Goal: Task Accomplishment & Management: Use online tool/utility

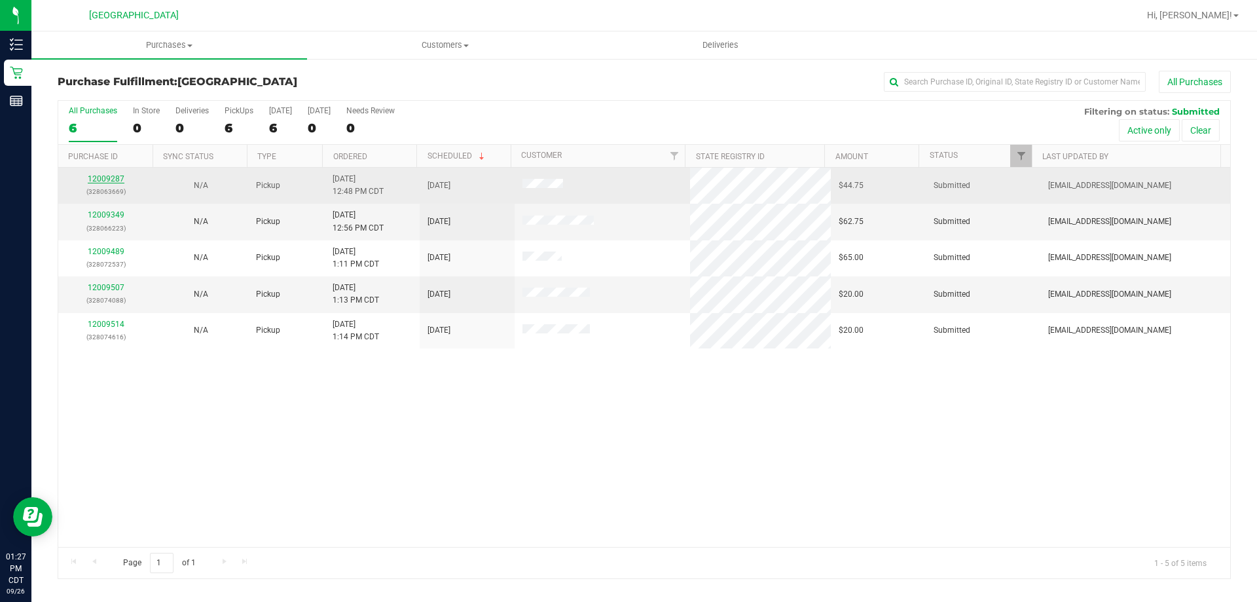
click at [103, 179] on link "12009287" at bounding box center [106, 178] width 37 height 9
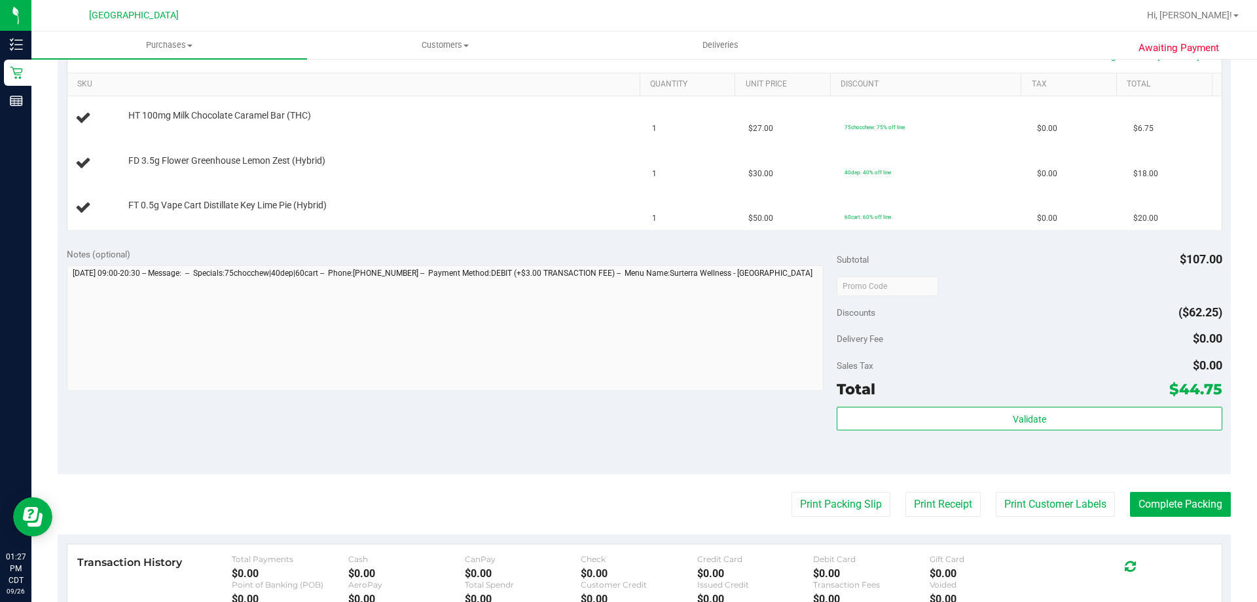
scroll to position [327, 0]
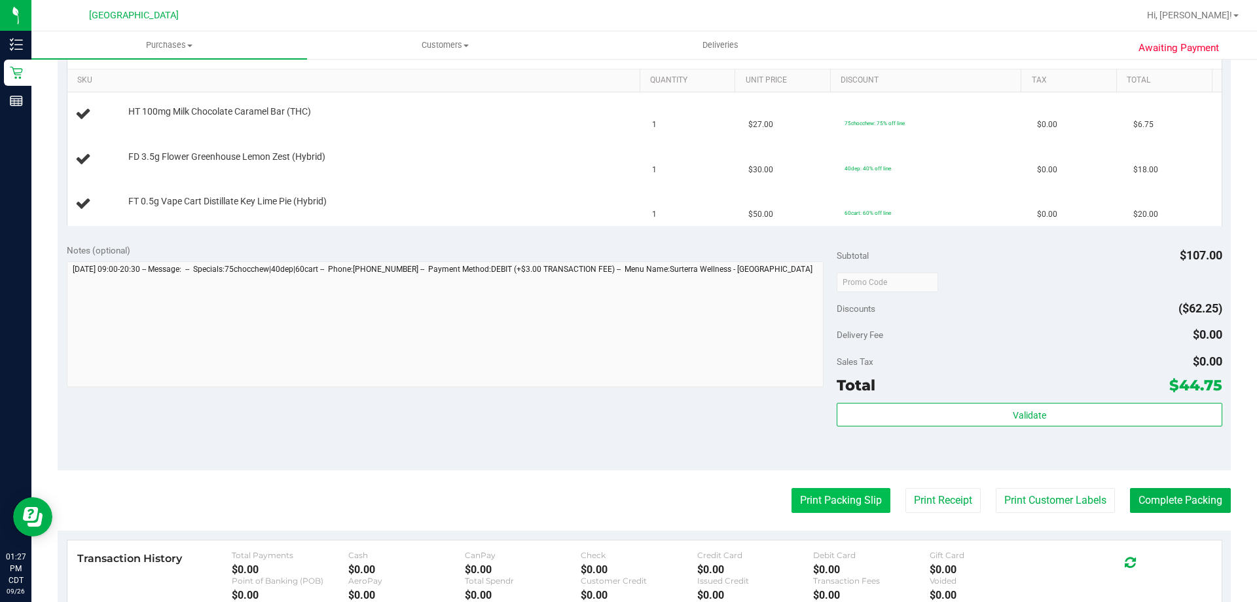
click at [826, 496] on button "Print Packing Slip" at bounding box center [841, 500] width 99 height 25
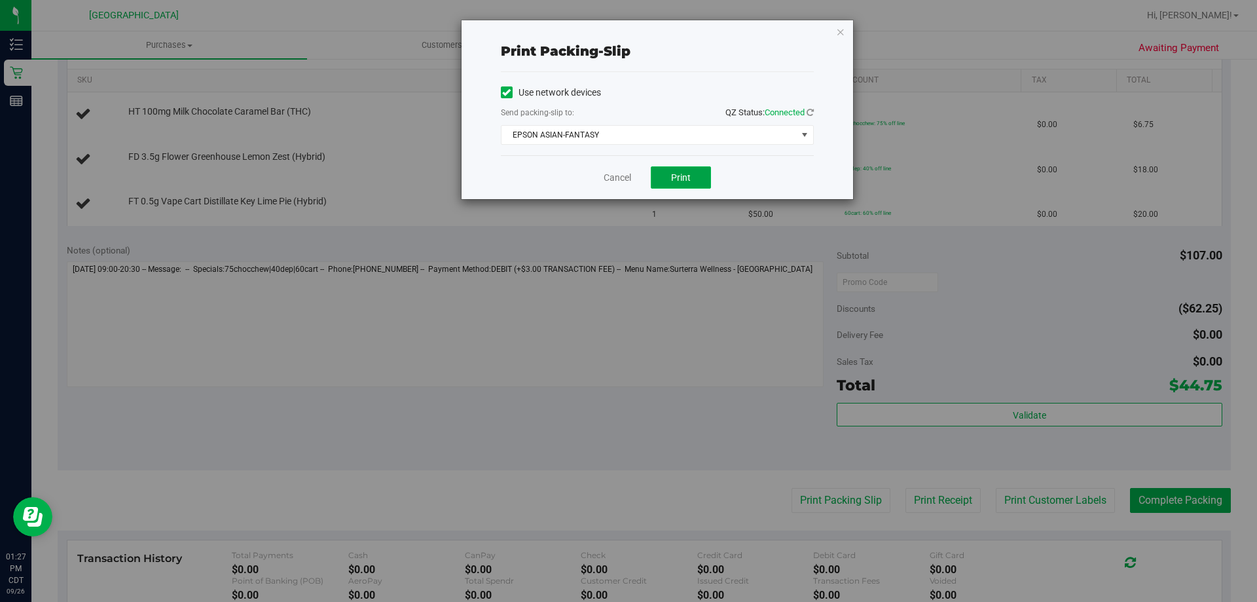
click at [677, 179] on span "Print" at bounding box center [681, 177] width 20 height 10
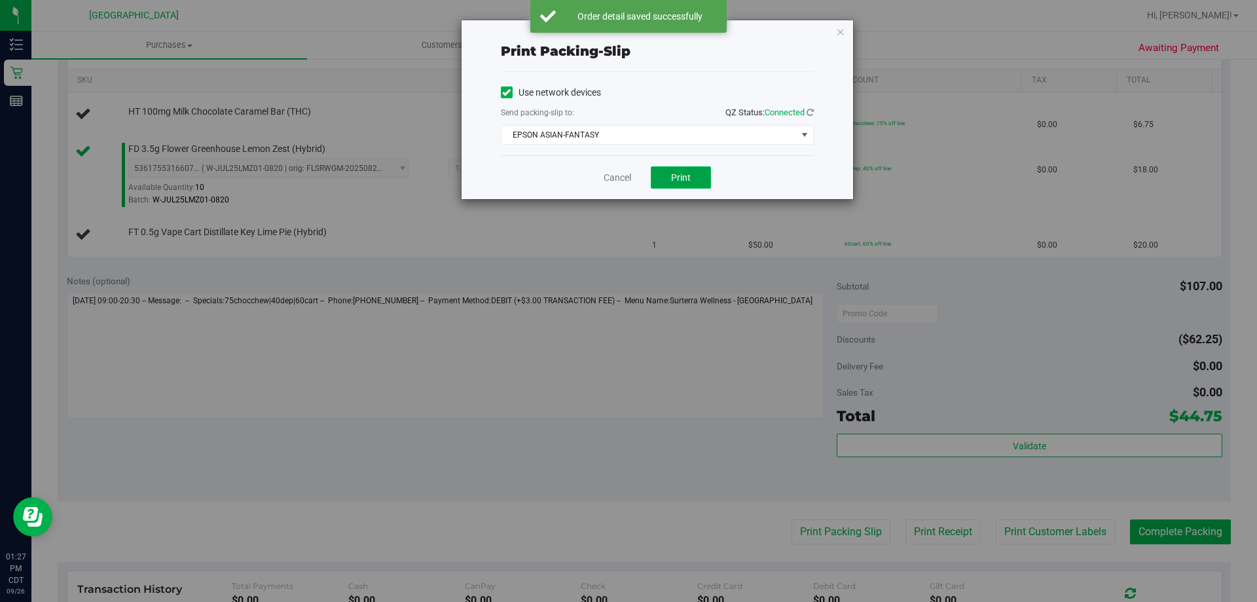
click at [686, 177] on span "Print" at bounding box center [681, 177] width 20 height 10
click at [842, 31] on icon "button" at bounding box center [840, 32] width 9 height 16
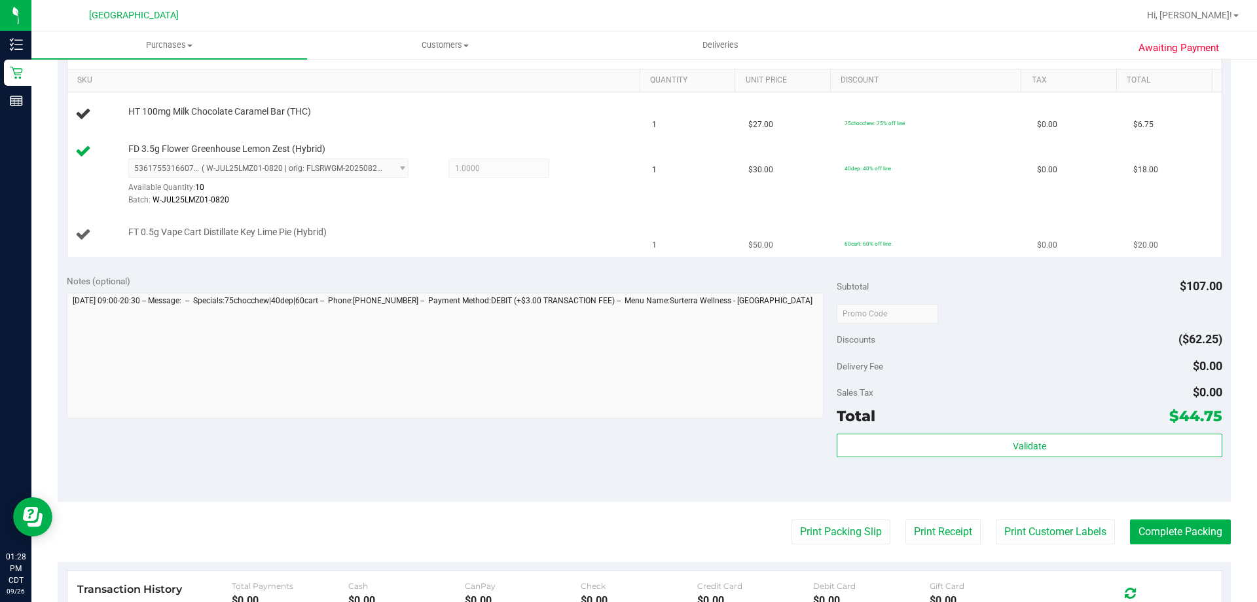
click at [792, 519] on button "Print Packing Slip" at bounding box center [841, 531] width 99 height 25
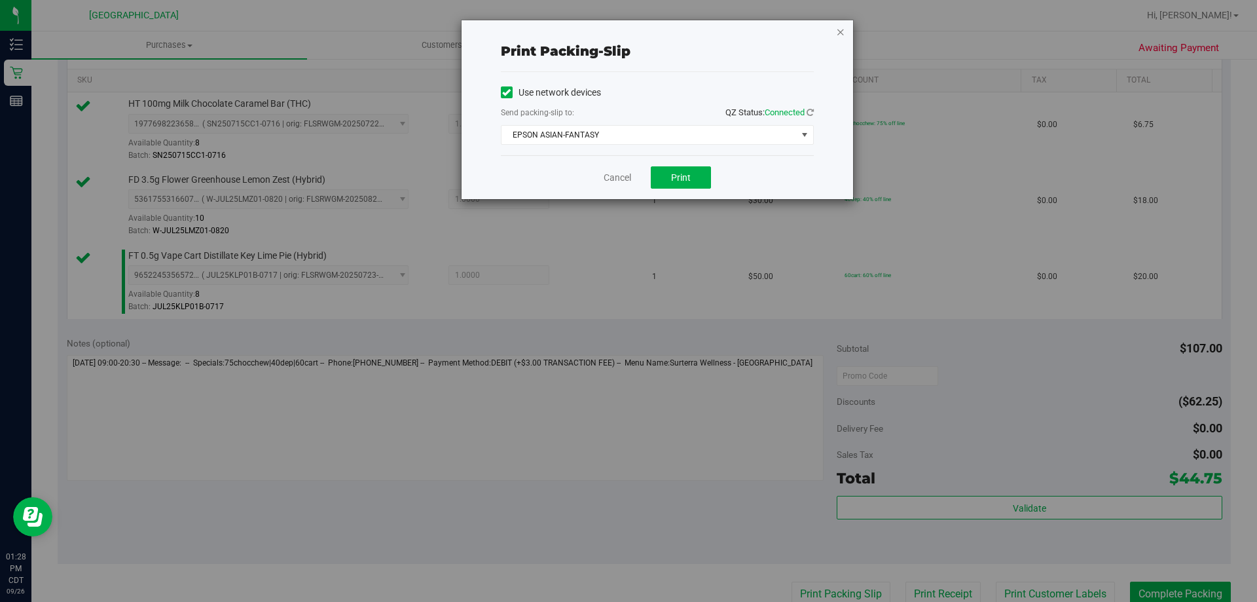
click at [845, 30] on icon "button" at bounding box center [840, 32] width 9 height 16
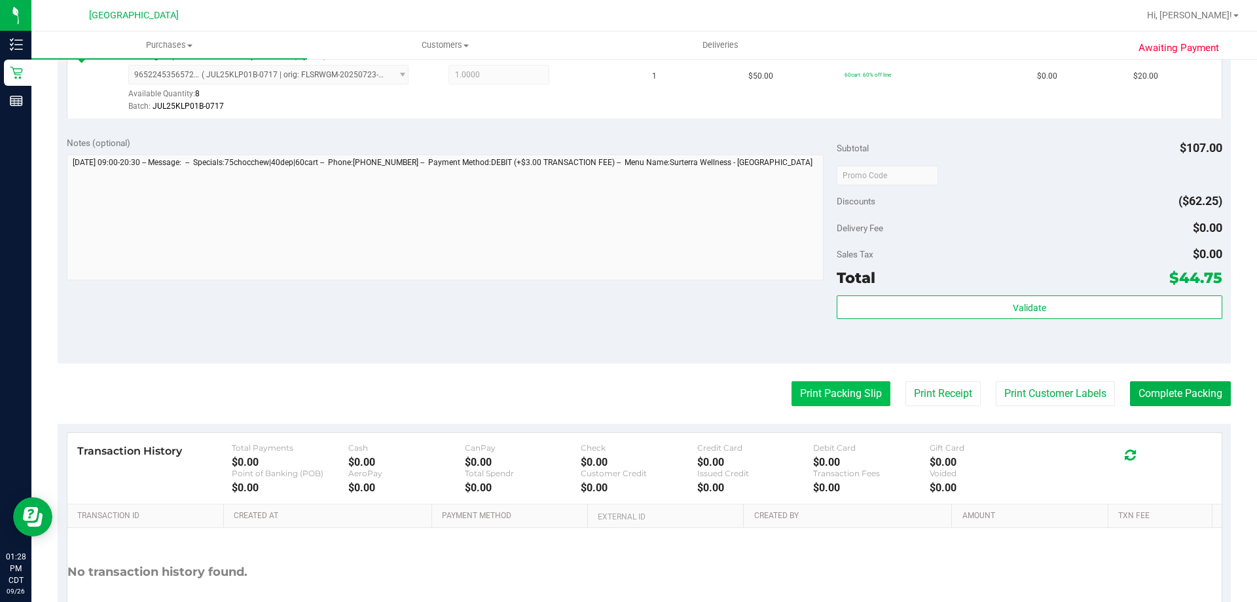
scroll to position [528, 0]
drag, startPoint x: 834, startPoint y: 413, endPoint x: 835, endPoint y: 397, distance: 16.4
click at [835, 411] on purchase-details "Back Edit Purchase Cancel Purchase View Profile # 12009287 BioTrack ID: - Submi…" at bounding box center [645, 105] width 1174 height 1126
click at [836, 396] on button "Print Packing Slip" at bounding box center [841, 392] width 99 height 25
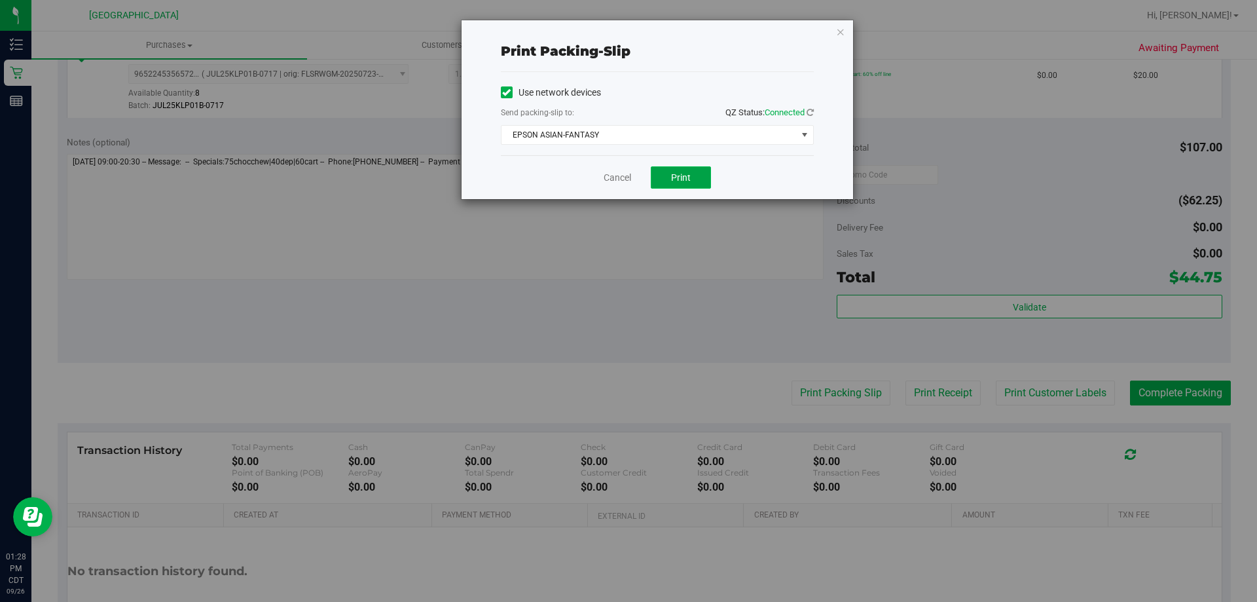
click at [699, 174] on button "Print" at bounding box center [681, 177] width 60 height 22
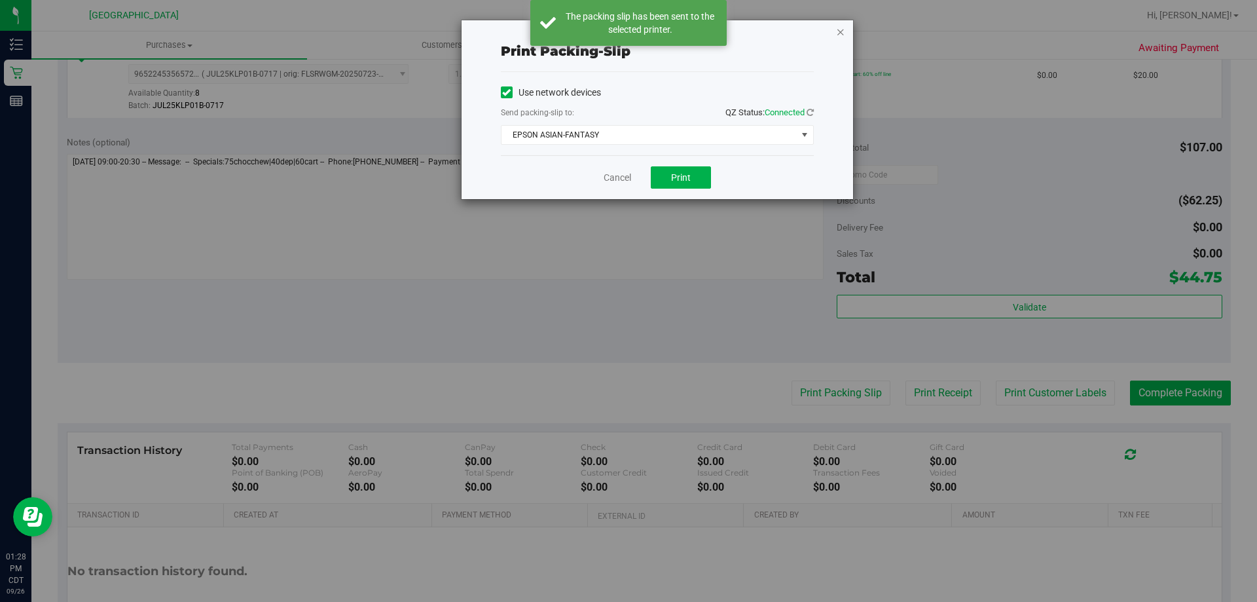
click at [839, 31] on icon "button" at bounding box center [840, 32] width 9 height 16
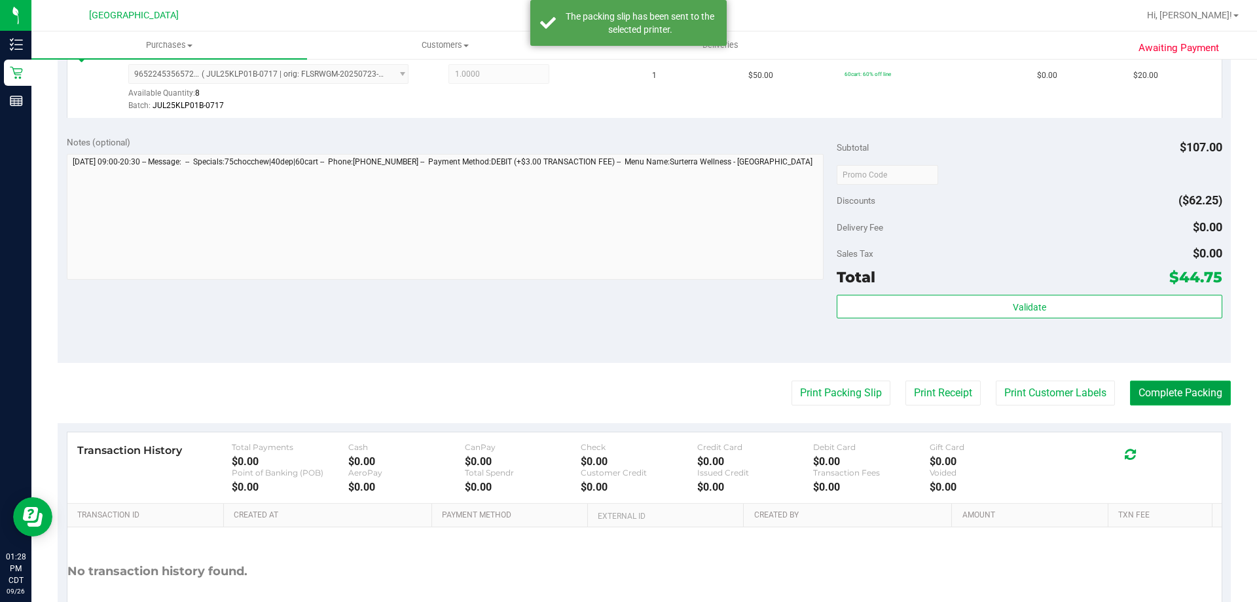
click at [1191, 395] on button "Complete Packing" at bounding box center [1180, 392] width 101 height 25
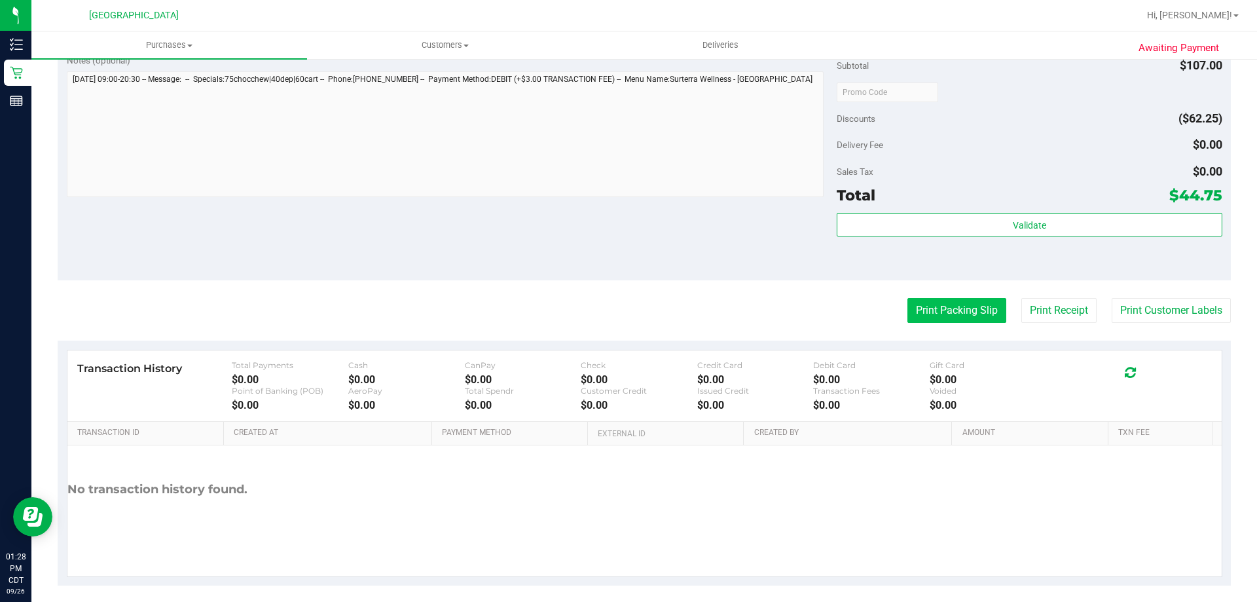
scroll to position [589, 0]
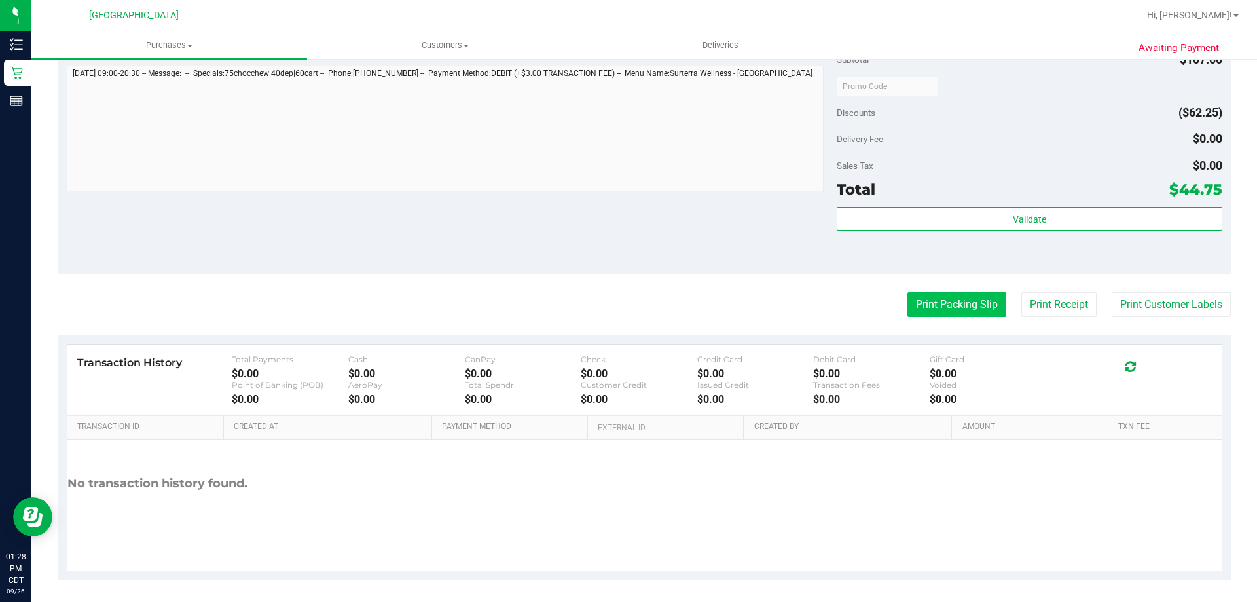
click at [927, 304] on button "Print Packing Slip" at bounding box center [957, 304] width 99 height 25
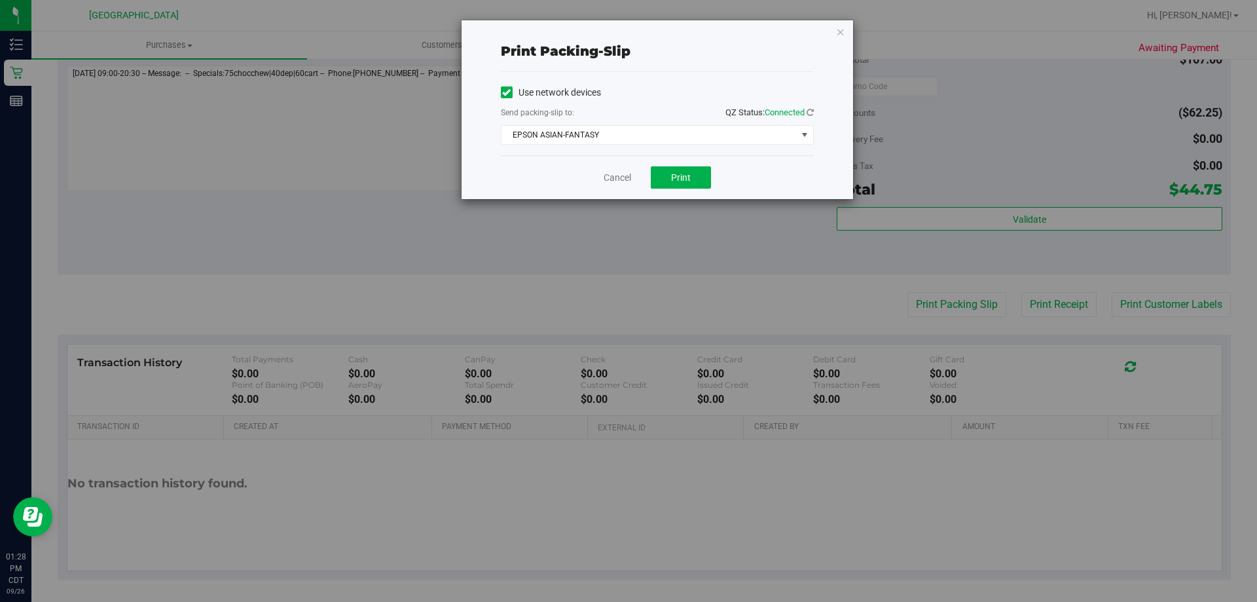
click at [749, 146] on div "Use network devices Send packing-slip to: QZ Status: Connected EPSON ASIAN-FANT…" at bounding box center [657, 113] width 313 height 83
click at [752, 136] on span "EPSON ASIAN-FANTASY" at bounding box center [649, 135] width 295 height 18
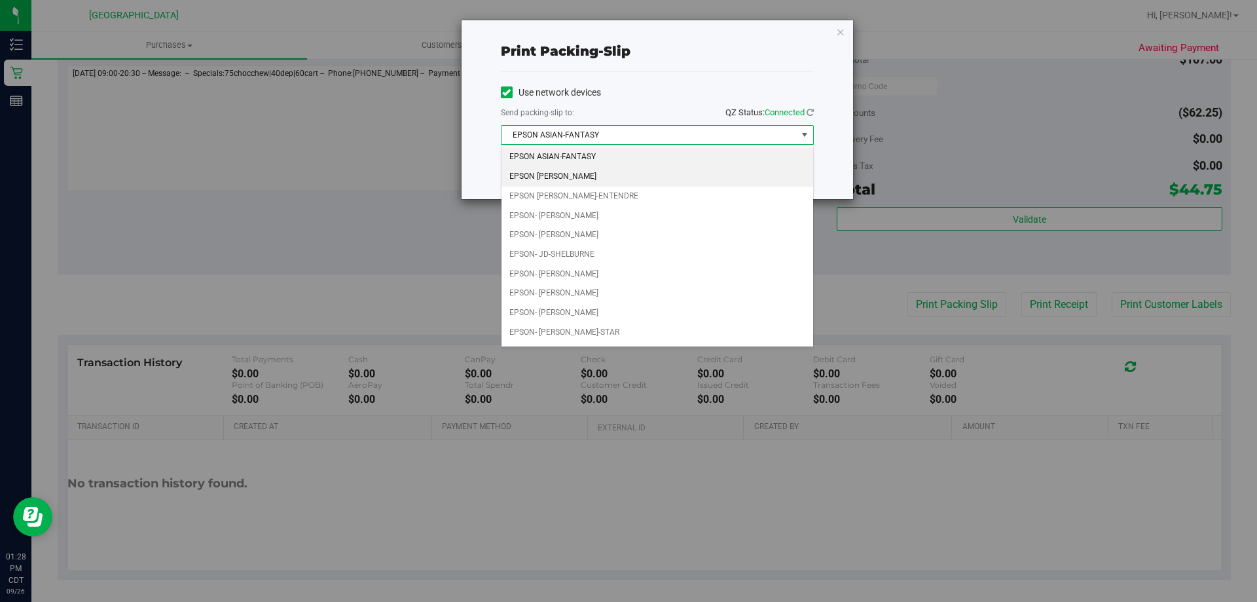
click at [656, 174] on li "EPSON [PERSON_NAME]" at bounding box center [658, 177] width 312 height 20
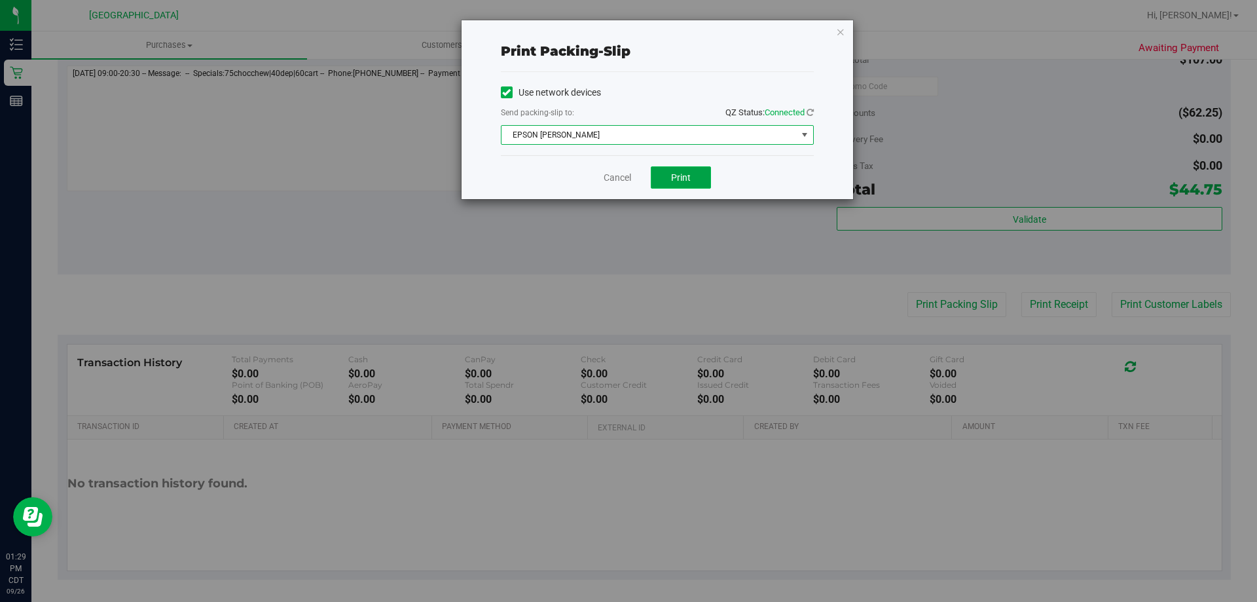
click at [703, 177] on button "Print" at bounding box center [681, 177] width 60 height 22
click at [738, 134] on span "EPSON [PERSON_NAME]" at bounding box center [649, 135] width 295 height 18
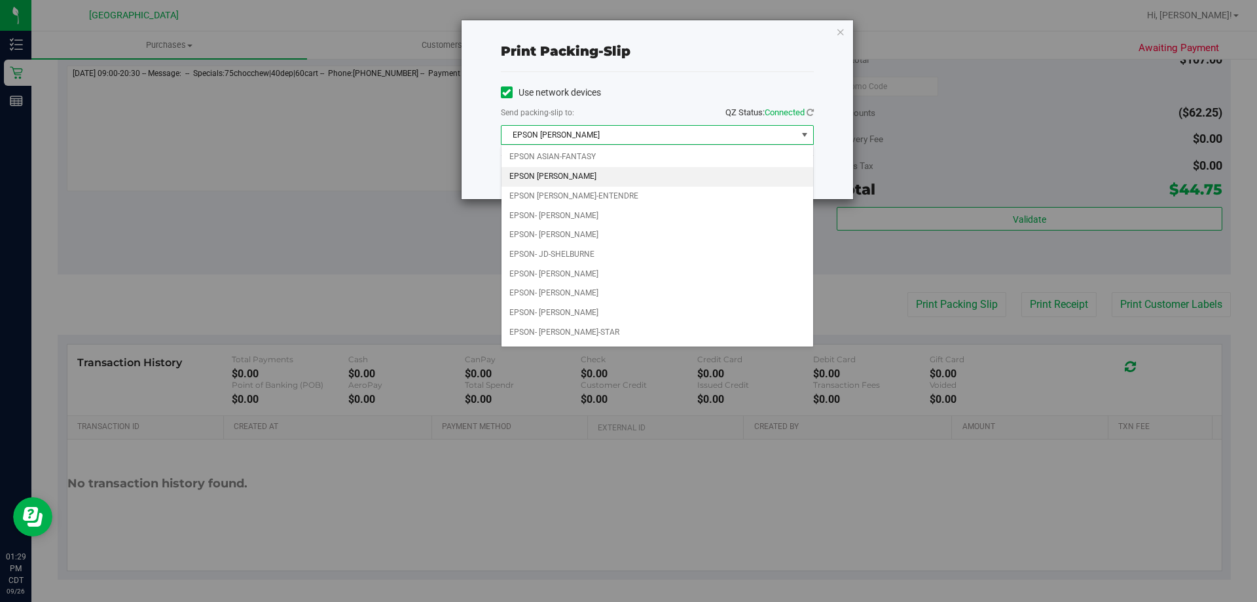
click at [636, 183] on li "EPSON [PERSON_NAME]" at bounding box center [658, 177] width 312 height 20
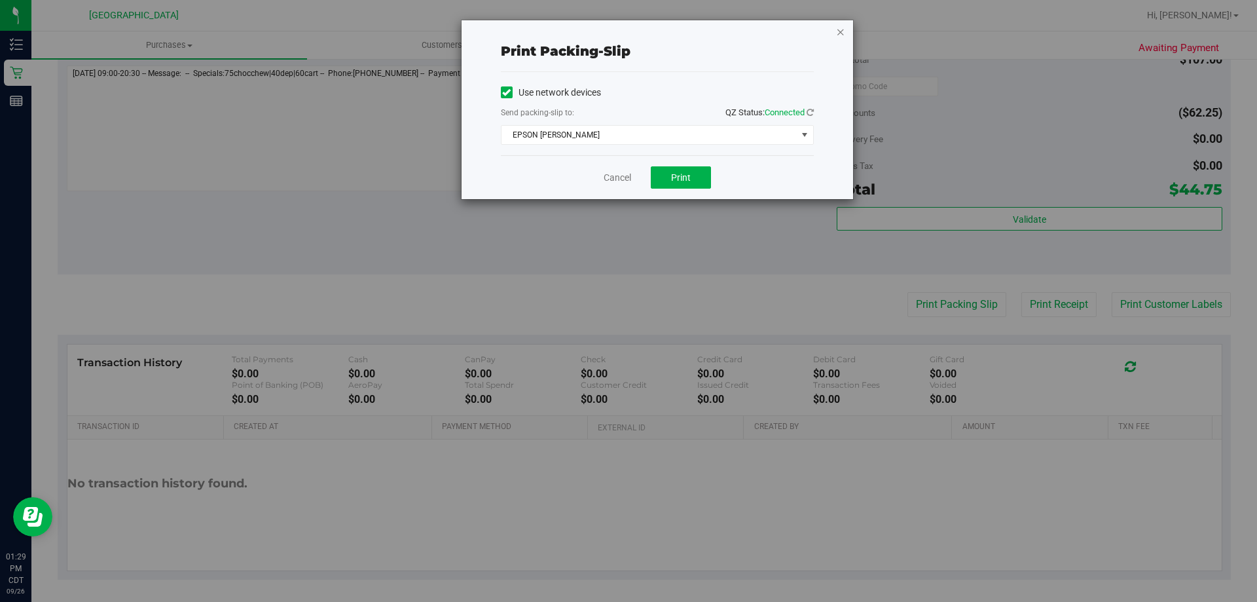
click at [843, 33] on icon "button" at bounding box center [840, 32] width 9 height 16
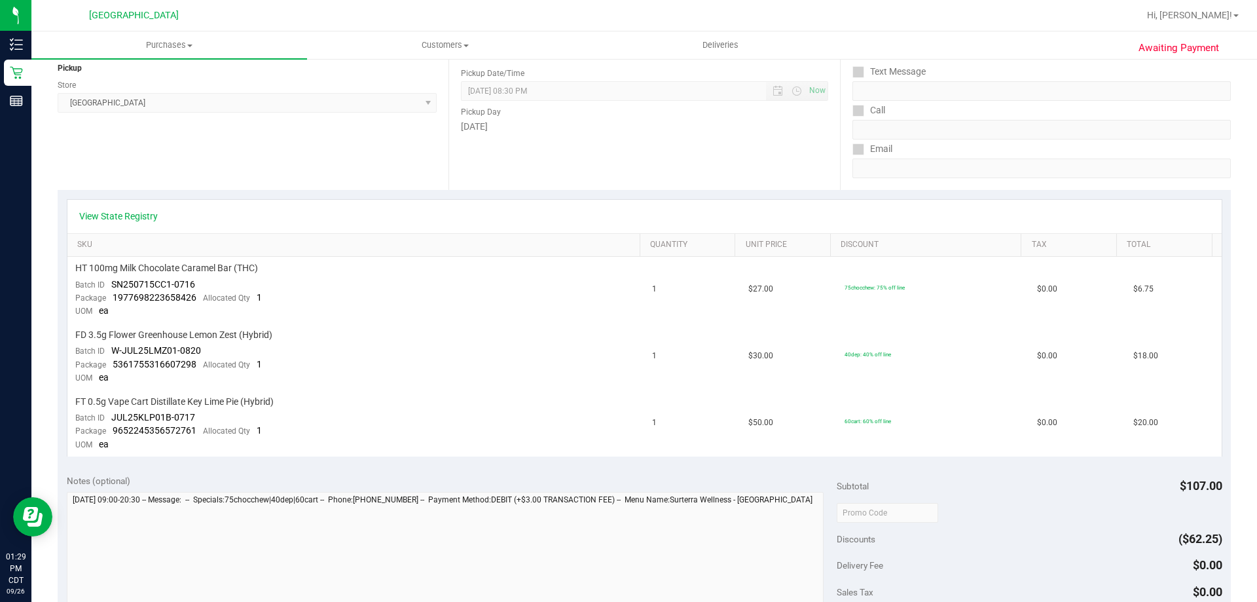
scroll to position [131, 0]
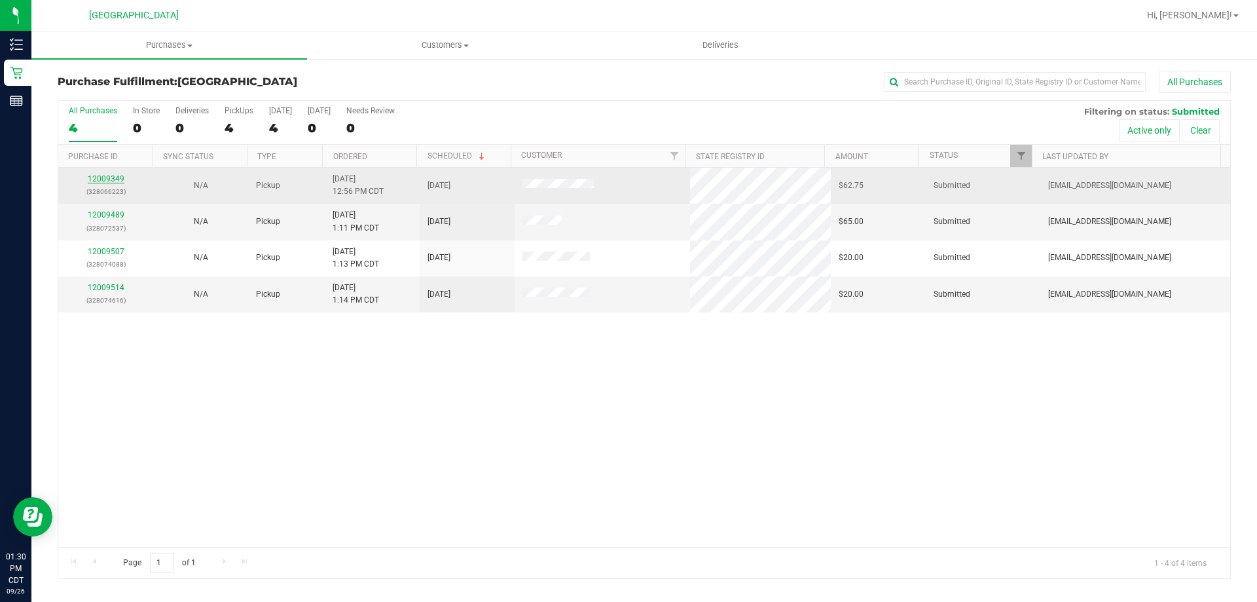
click at [119, 180] on link "12009349" at bounding box center [106, 178] width 37 height 9
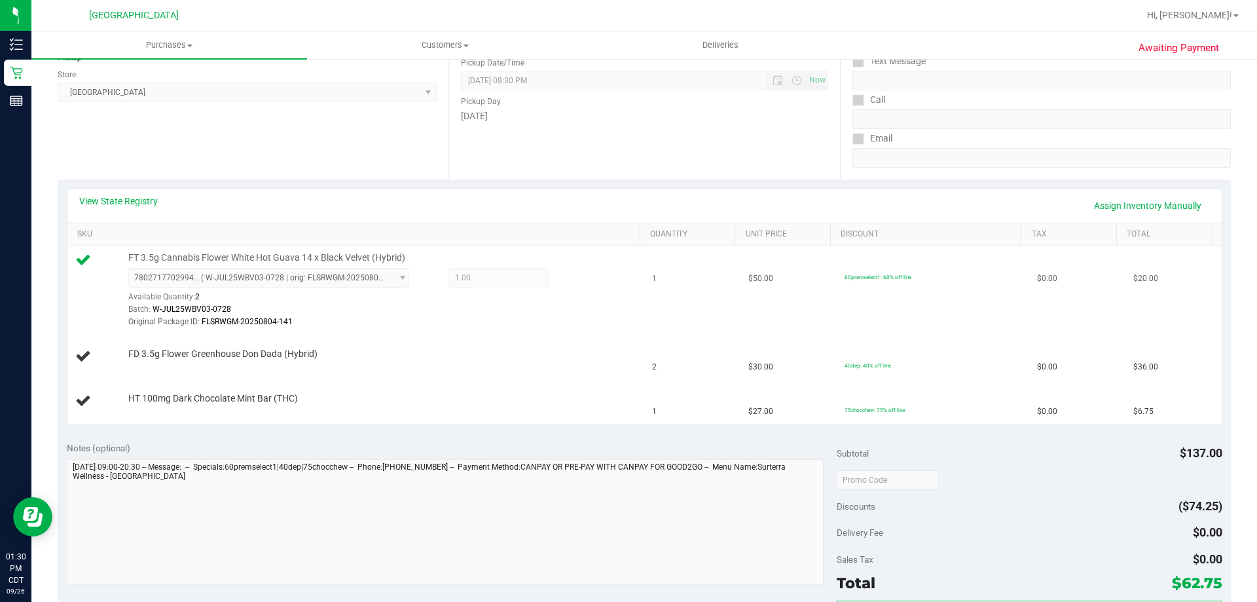
scroll to position [196, 0]
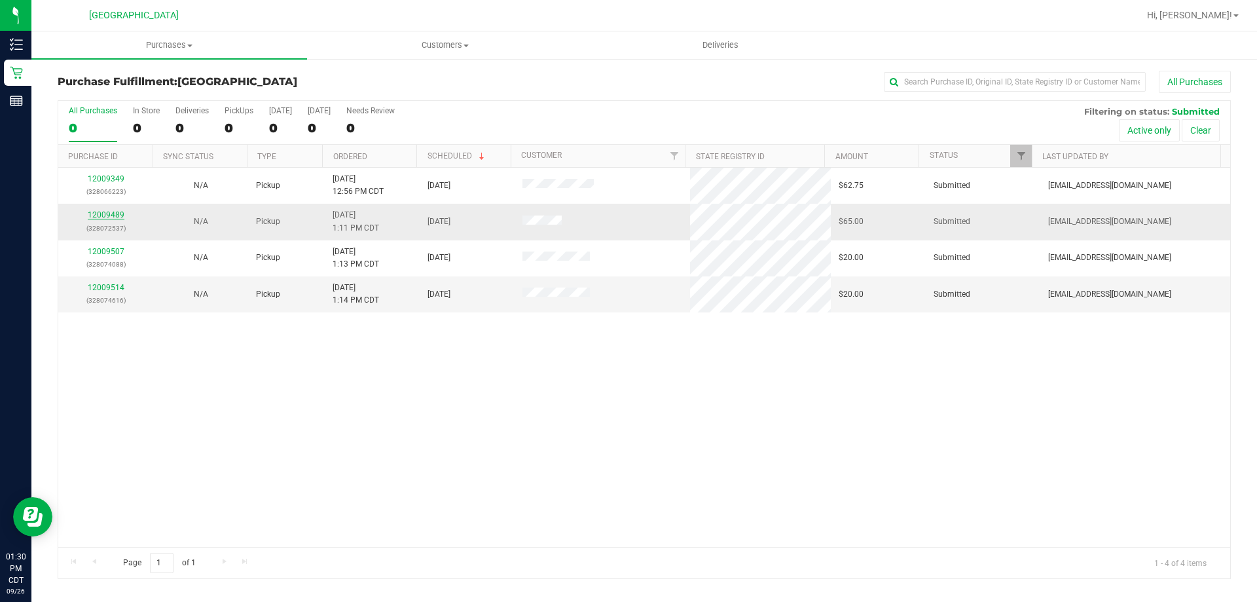
click at [104, 213] on link "12009489" at bounding box center [106, 214] width 37 height 9
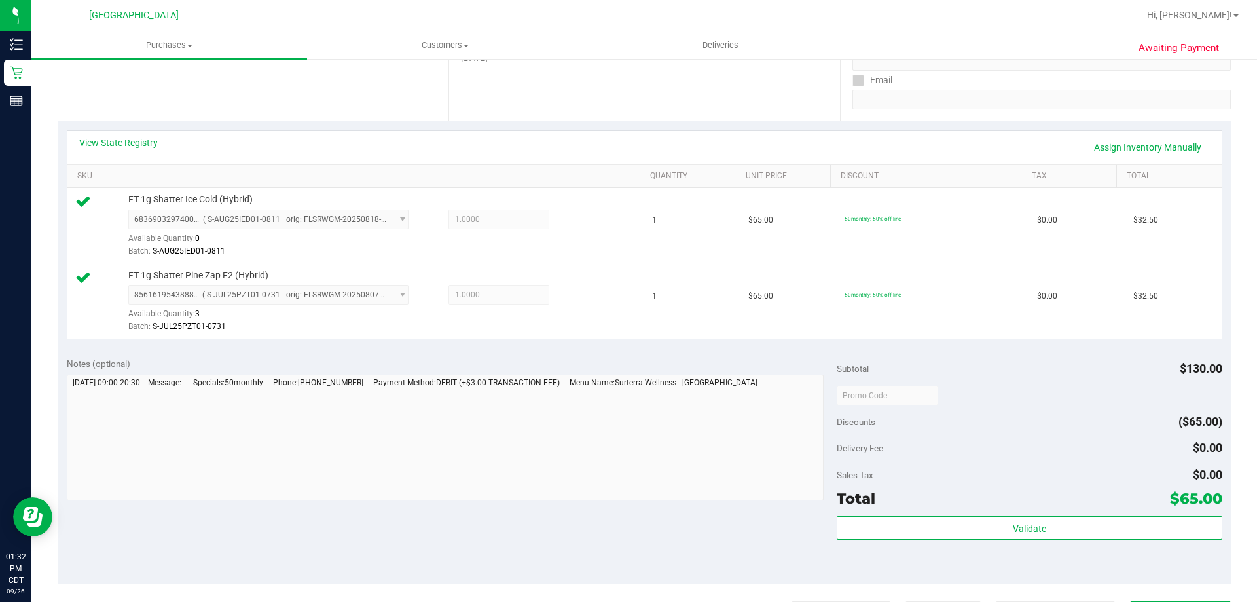
scroll to position [524, 0]
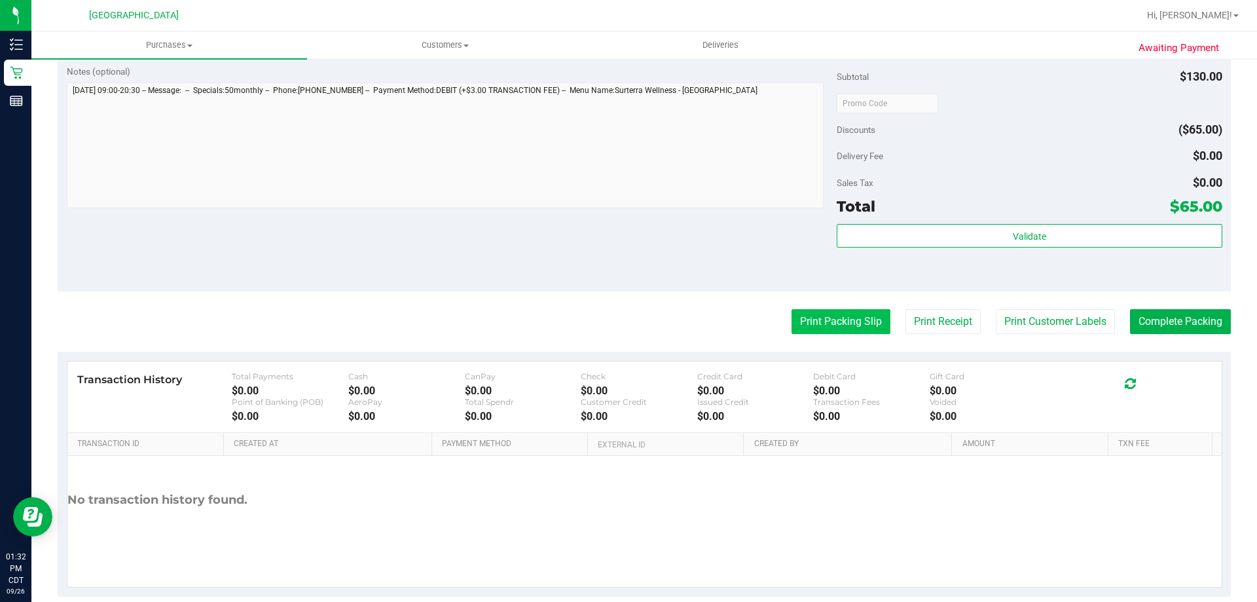
click at [844, 334] on button "Print Packing Slip" at bounding box center [841, 321] width 99 height 25
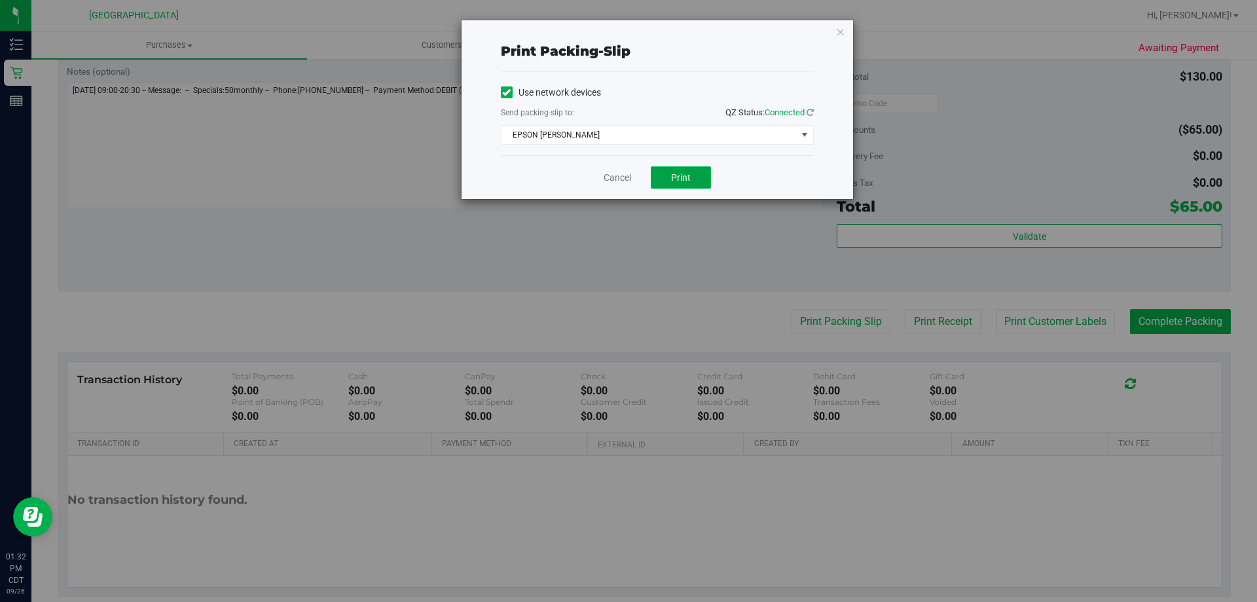
click at [699, 183] on button "Print" at bounding box center [681, 177] width 60 height 22
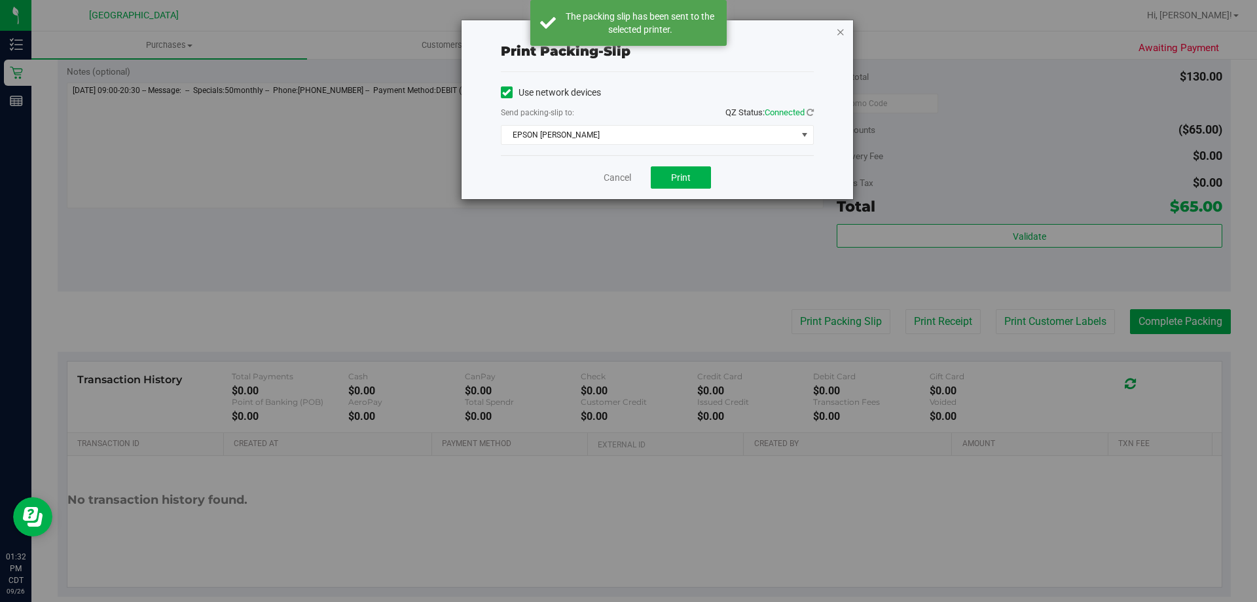
click at [841, 30] on icon "button" at bounding box center [840, 32] width 9 height 16
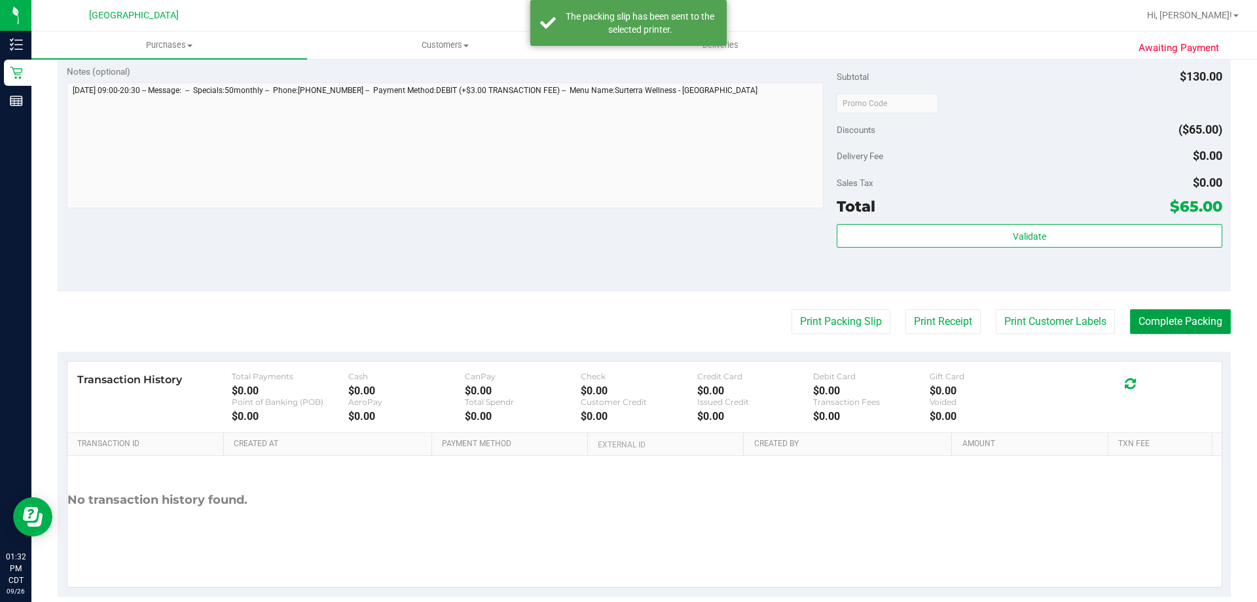
click at [1176, 318] on button "Complete Packing" at bounding box center [1180, 321] width 101 height 25
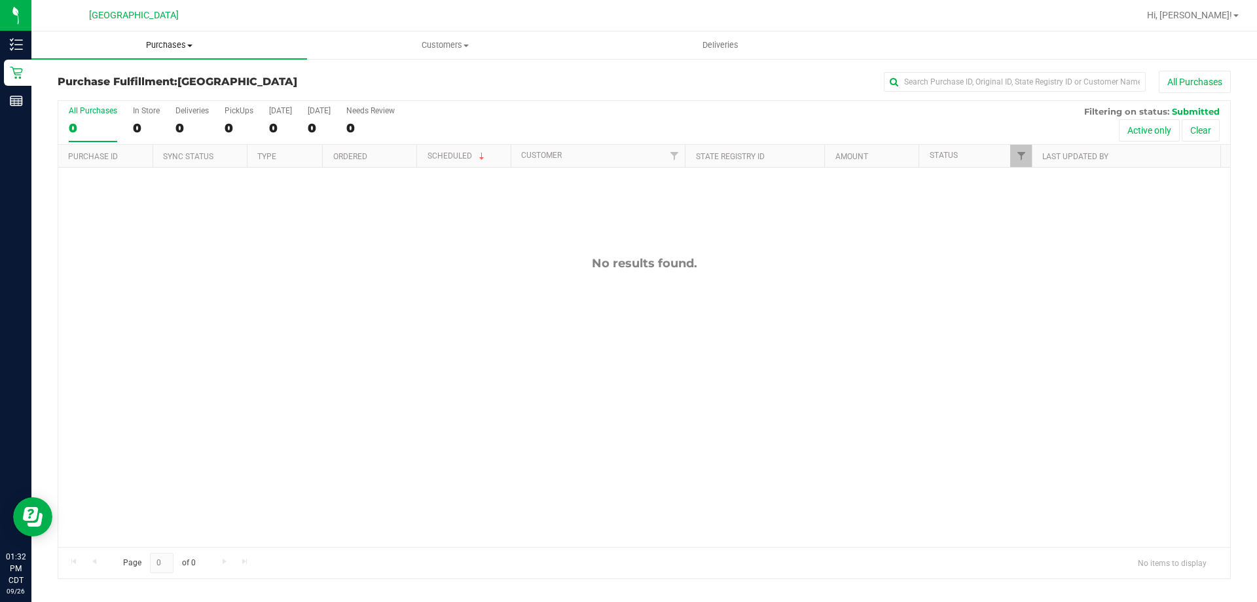
click at [140, 43] on span "Purchases" at bounding box center [169, 45] width 276 height 12
click at [159, 92] on li "Fulfillment" at bounding box center [169, 95] width 276 height 16
click at [245, 341] on div "No results found." at bounding box center [644, 402] width 1172 height 468
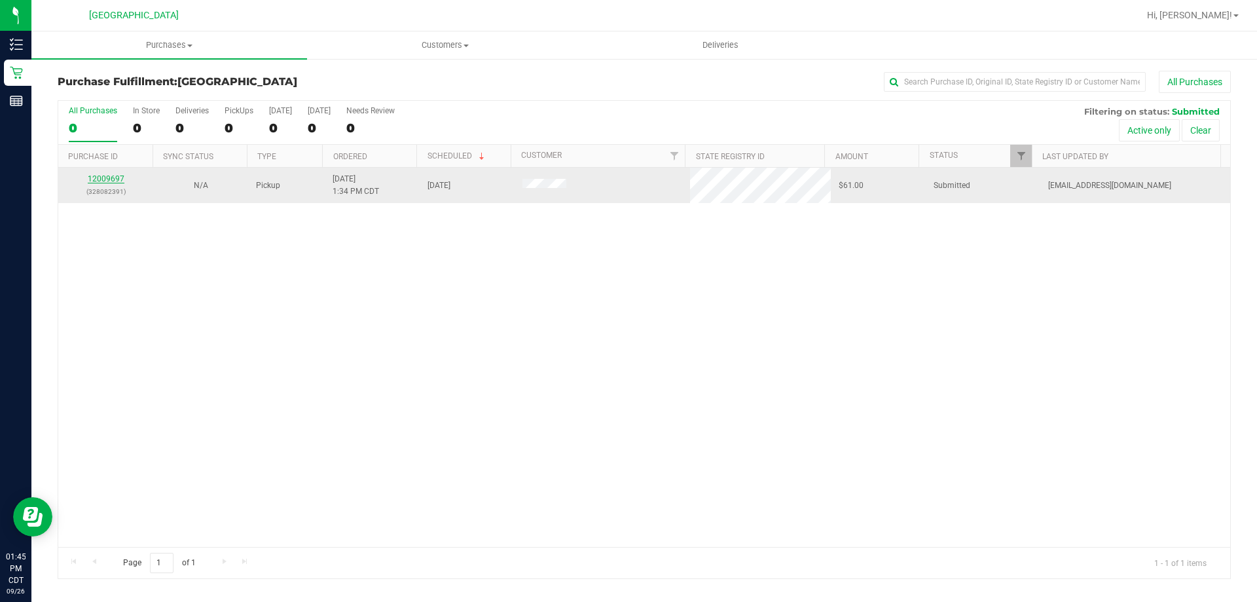
click at [115, 177] on link "12009697" at bounding box center [106, 178] width 37 height 9
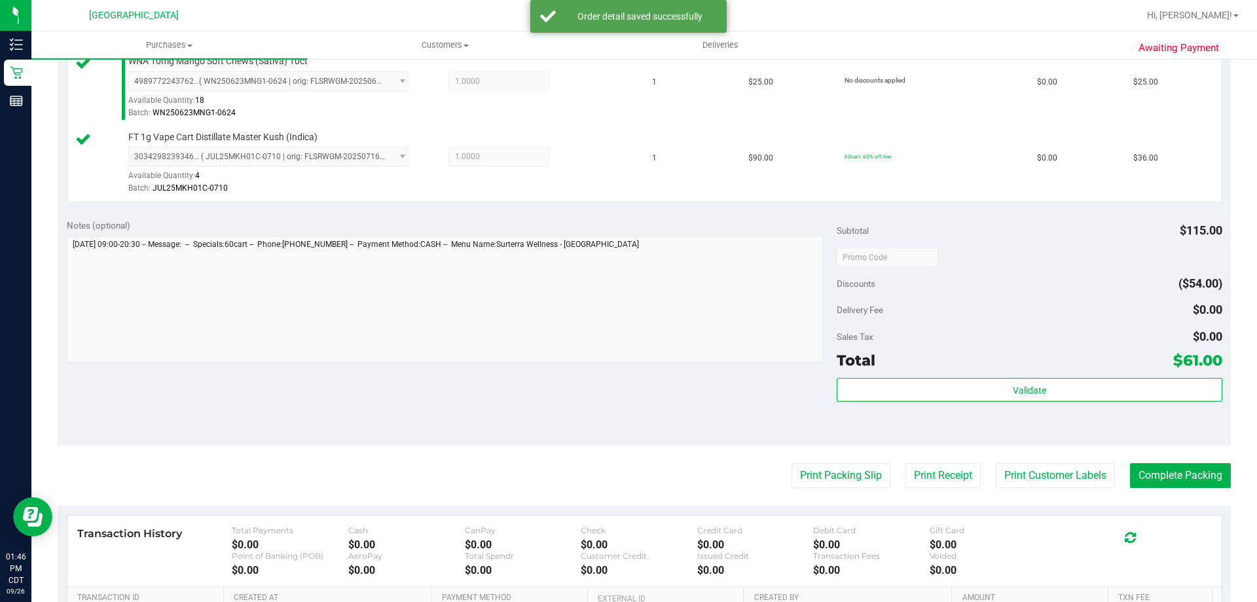
scroll to position [393, 0]
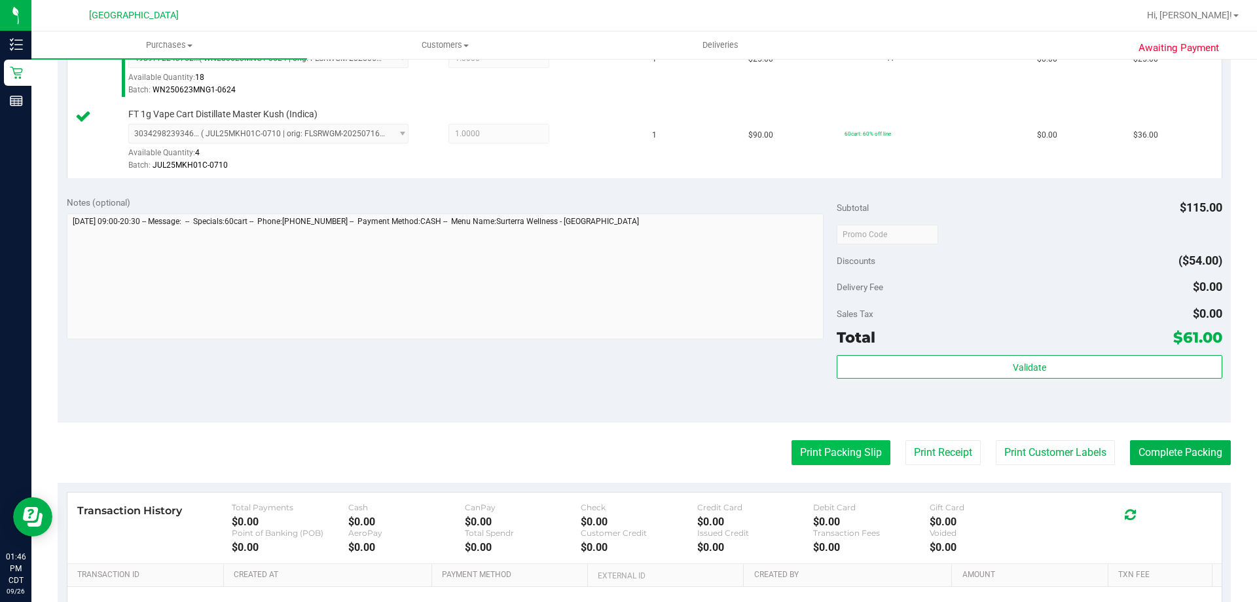
click at [843, 444] on button "Print Packing Slip" at bounding box center [841, 452] width 99 height 25
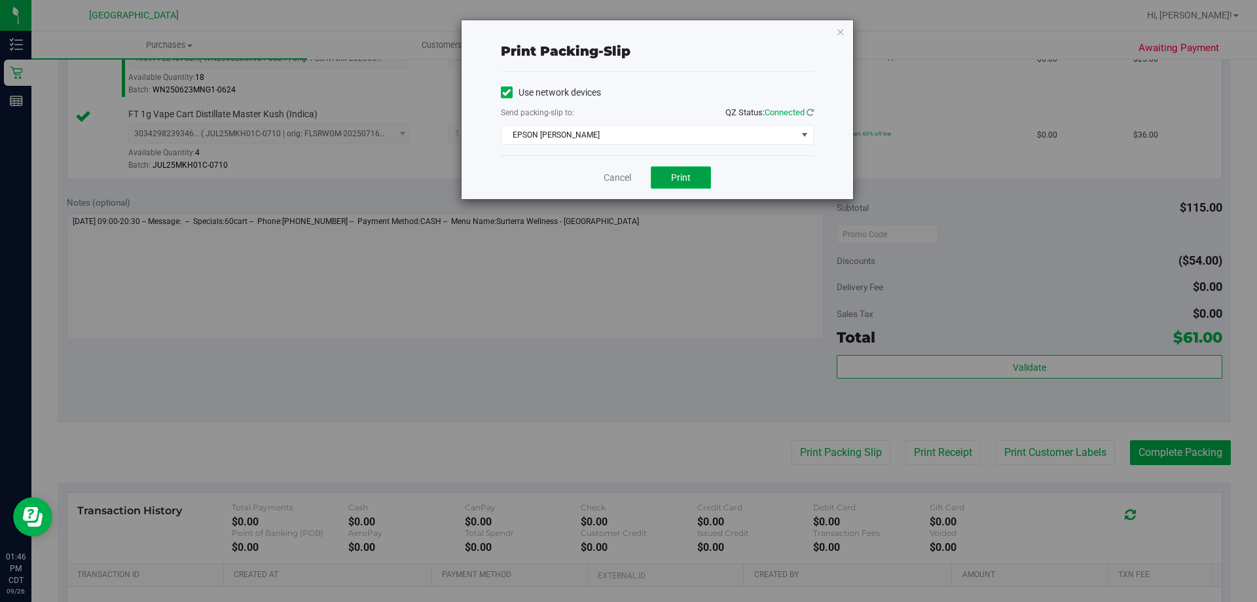
click at [697, 182] on button "Print" at bounding box center [681, 177] width 60 height 22
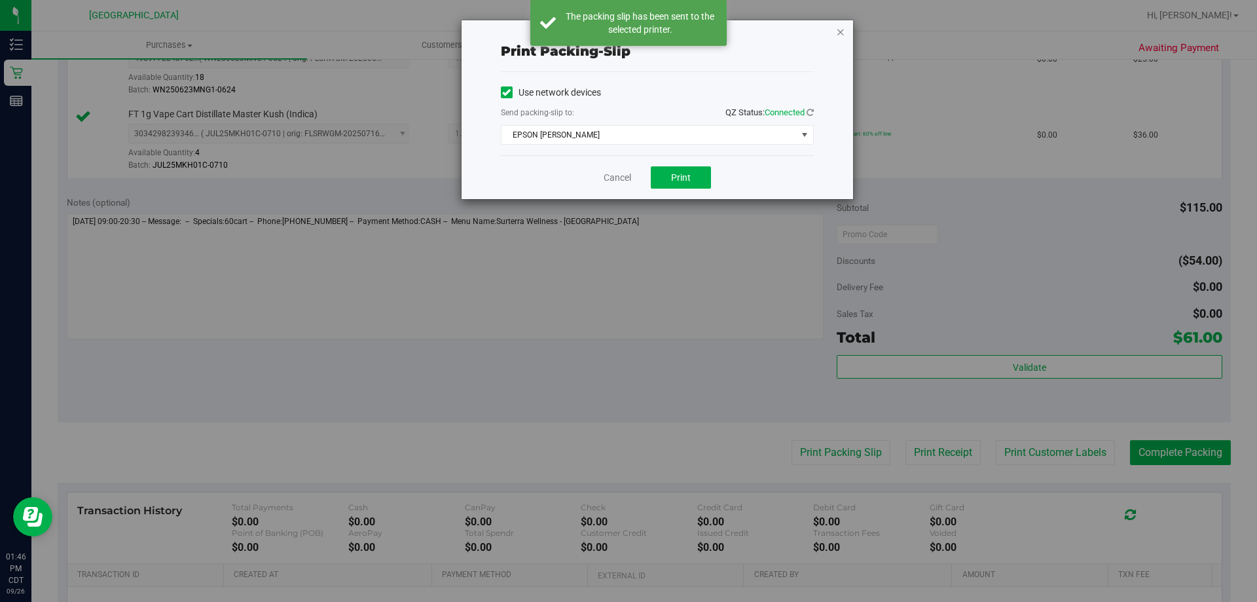
click at [843, 29] on icon "button" at bounding box center [840, 32] width 9 height 16
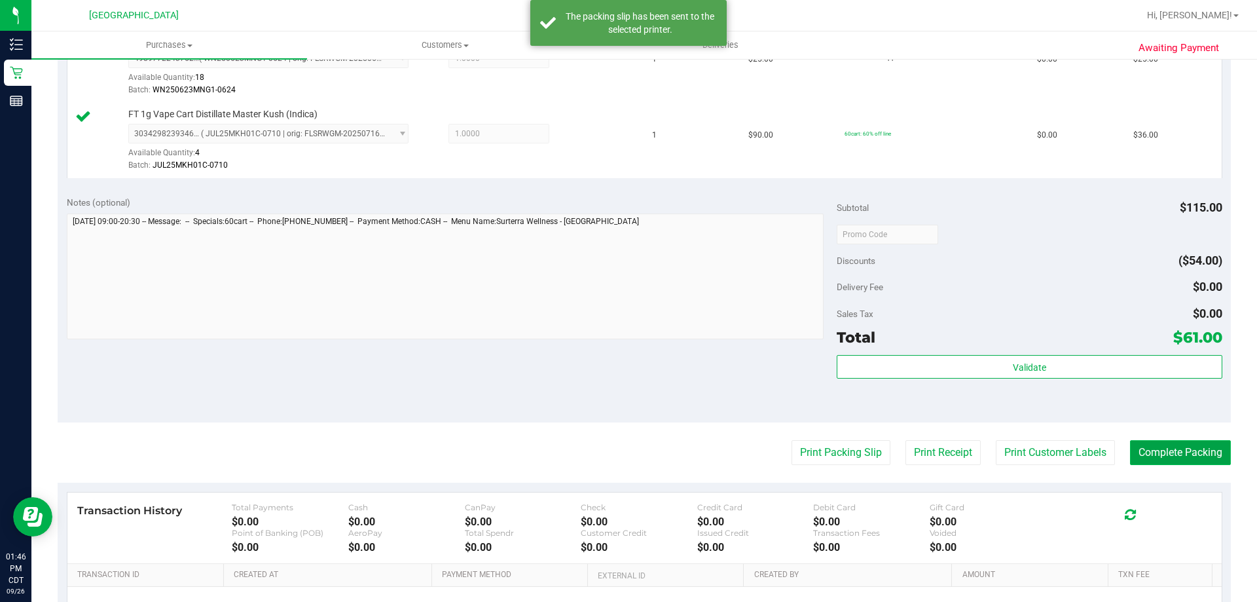
click at [1190, 452] on button "Complete Packing" at bounding box center [1180, 452] width 101 height 25
